Goal: Find specific page/section: Find specific page/section

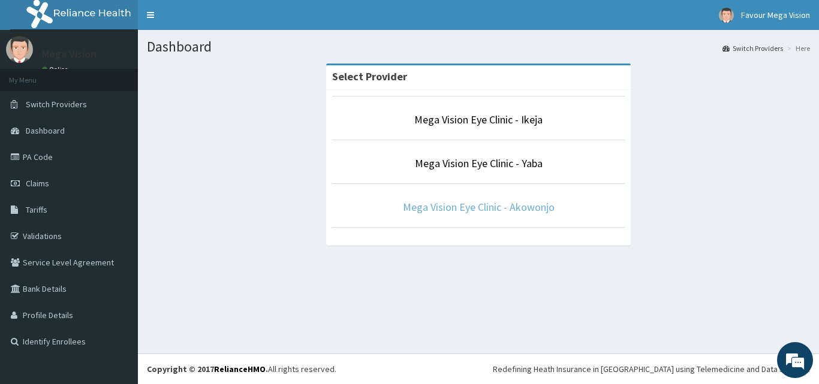
click at [455, 209] on link "Mega Vision Eye Clinic - Akowonjo" at bounding box center [479, 207] width 152 height 14
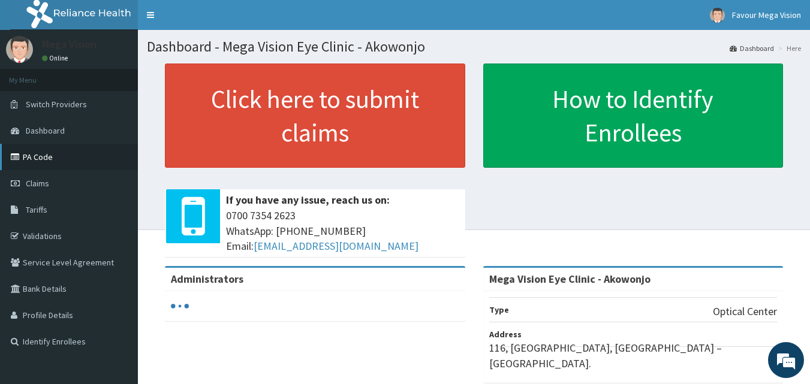
click at [46, 155] on link "PA Code" at bounding box center [69, 157] width 138 height 26
